Goal: Task Accomplishment & Management: Manage account settings

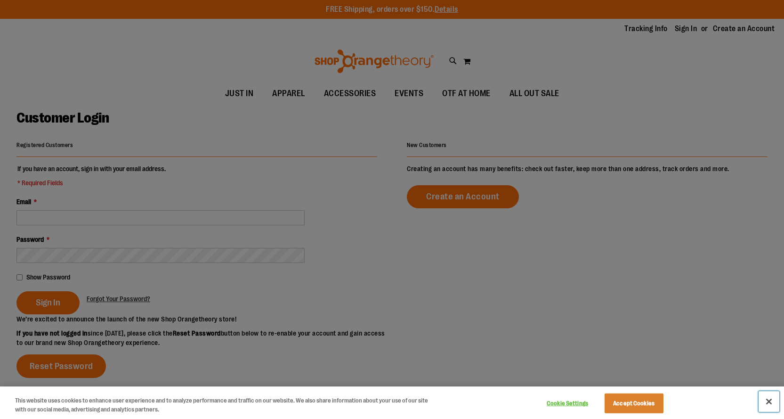
click at [770, 401] on button "Close" at bounding box center [768, 401] width 21 height 21
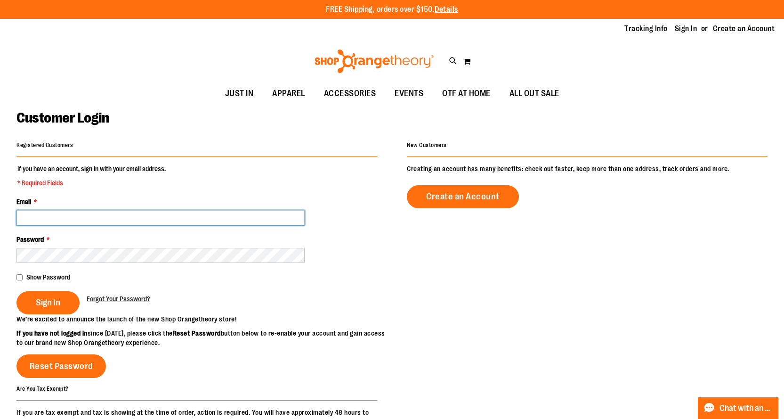
click at [43, 210] on input "Email *" at bounding box center [160, 217] width 288 height 15
type input "**********"
click at [54, 277] on span "Show Password" at bounding box center [48, 277] width 44 height 8
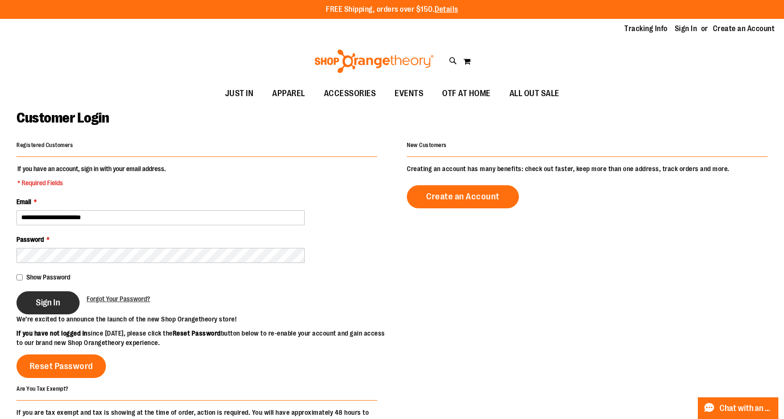
click at [56, 301] on span "Sign In" at bounding box center [48, 302] width 24 height 10
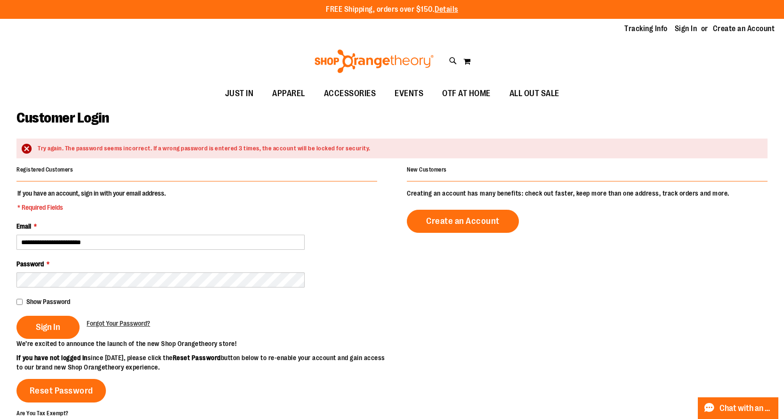
click at [57, 299] on span "Show Password" at bounding box center [48, 302] width 44 height 8
click at [62, 324] on button "Sign In" at bounding box center [47, 326] width 63 height 23
click at [687, 30] on link "Sign In" at bounding box center [686, 29] width 23 height 10
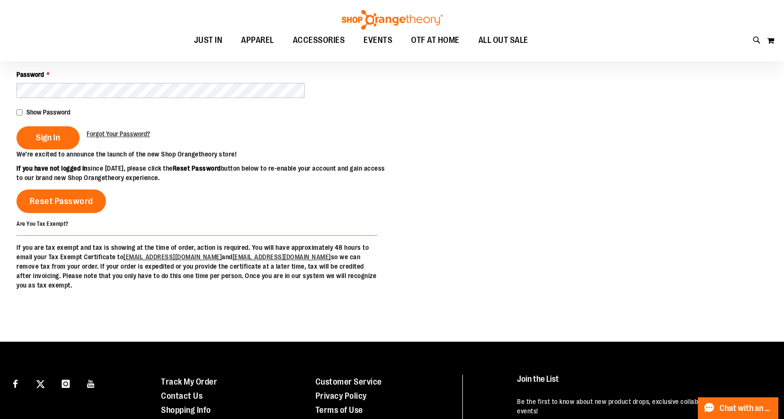
scroll to position [188, 0]
